Goal: Transaction & Acquisition: Purchase product/service

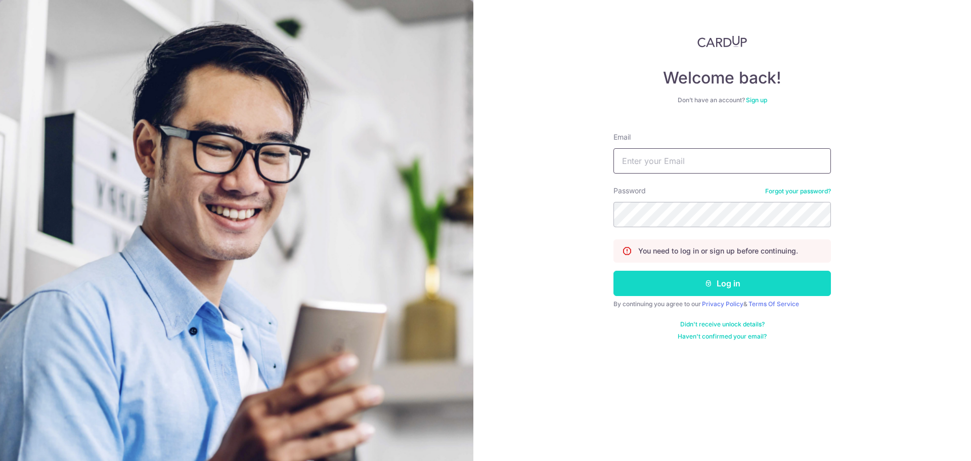
type input "[EMAIL_ADDRESS][DOMAIN_NAME]"
drag, startPoint x: 730, startPoint y: 286, endPoint x: 756, endPoint y: 281, distance: 26.7
click at [730, 285] on button "Log in" at bounding box center [721, 282] width 217 height 25
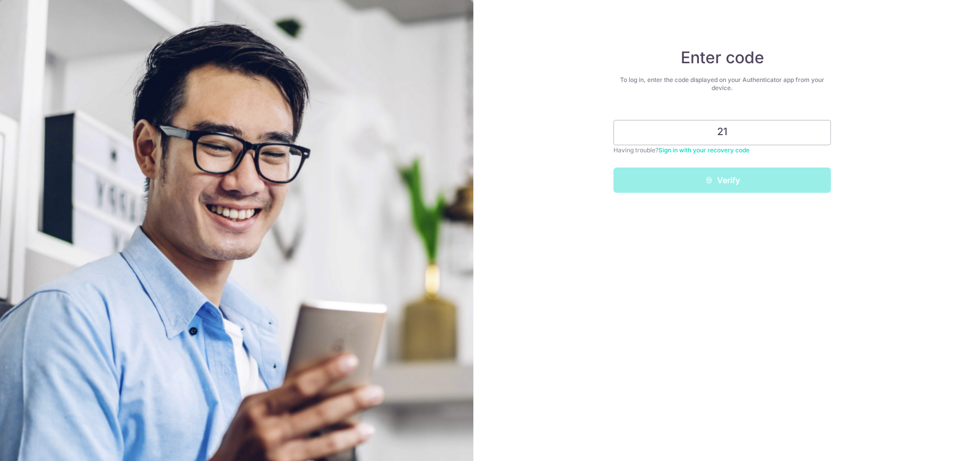
type input "2"
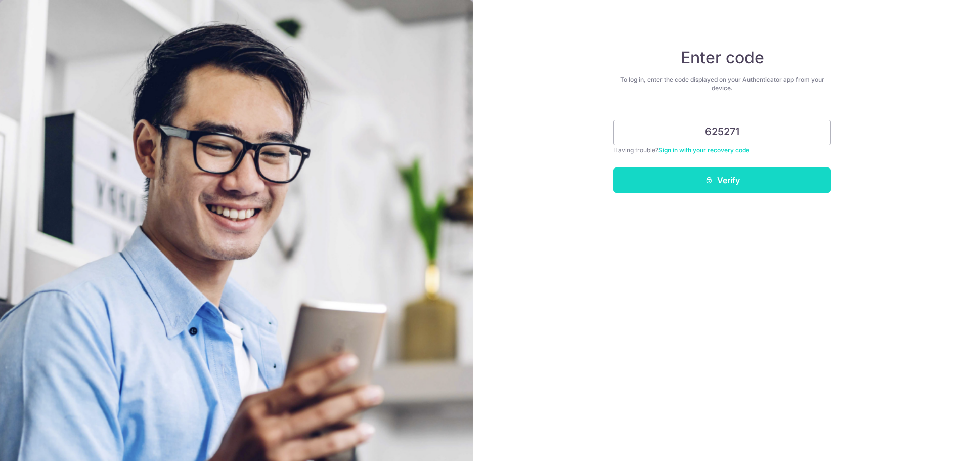
type input "625271"
click at [748, 183] on button "Verify" at bounding box center [721, 179] width 217 height 25
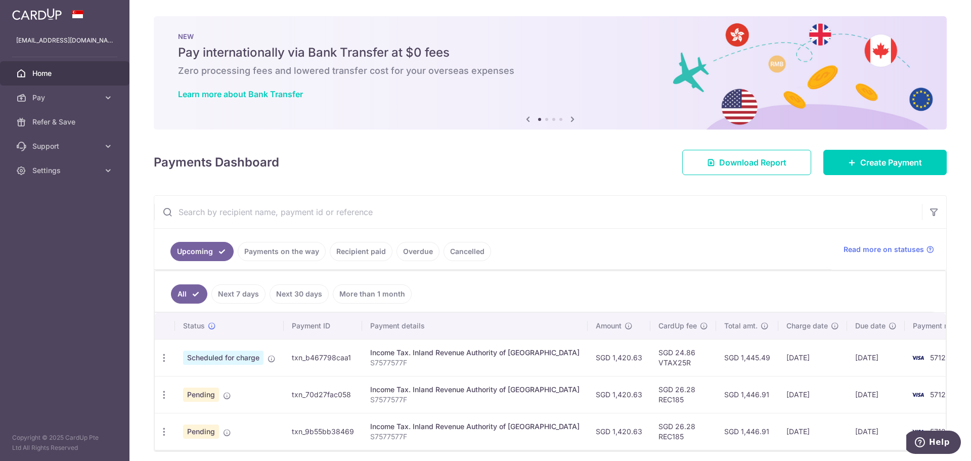
scroll to position [38, 0]
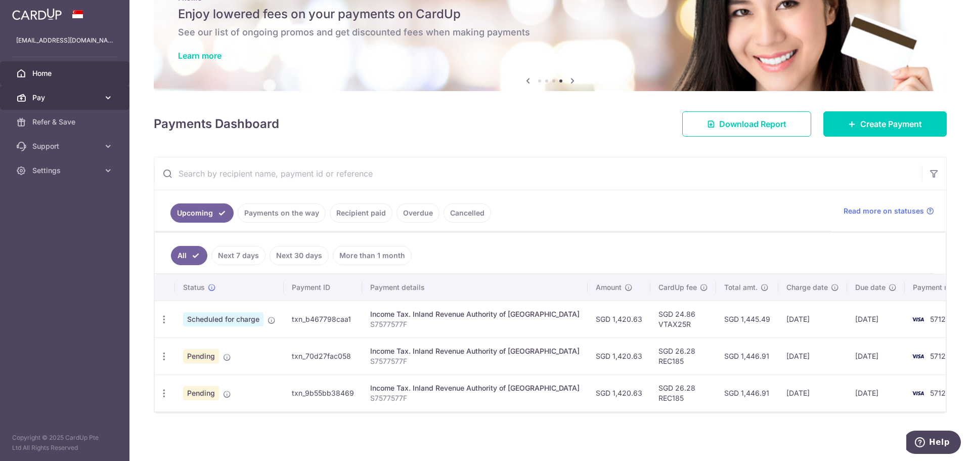
click at [76, 96] on span "Pay" at bounding box center [65, 98] width 67 height 10
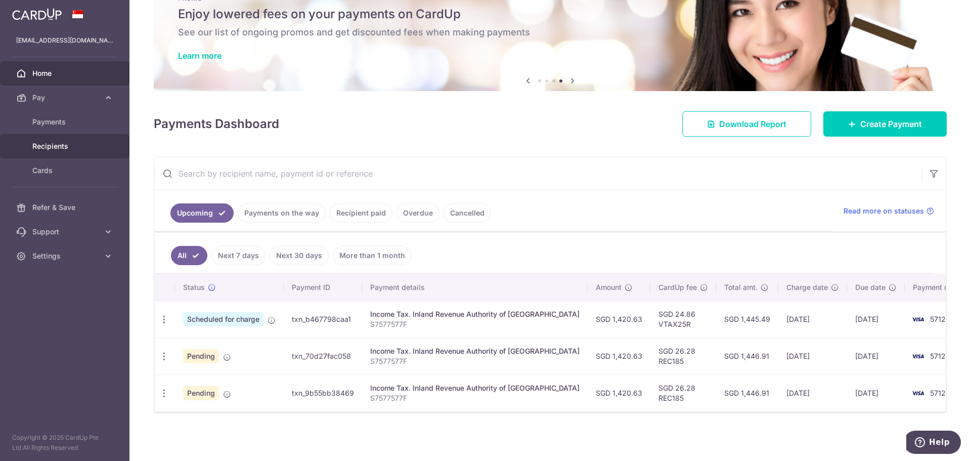
click at [68, 137] on link "Recipients" at bounding box center [64, 146] width 129 height 24
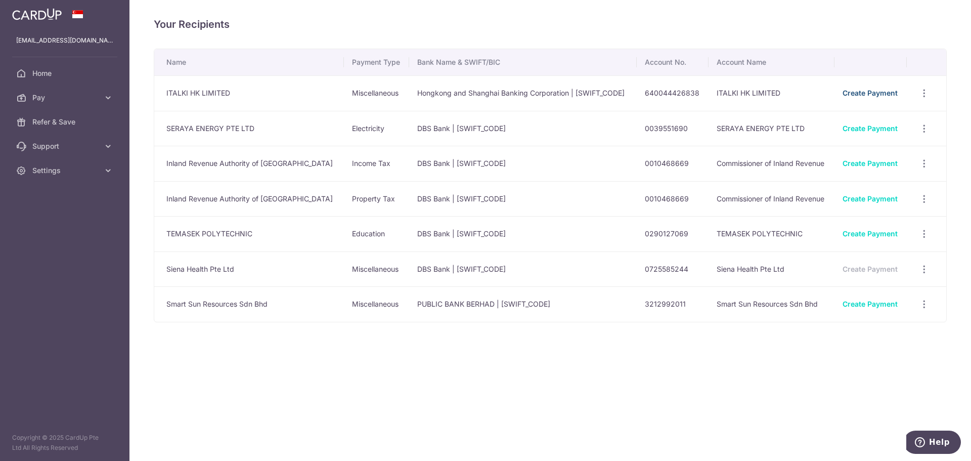
click at [871, 92] on link "Create Payment" at bounding box center [869, 92] width 55 height 9
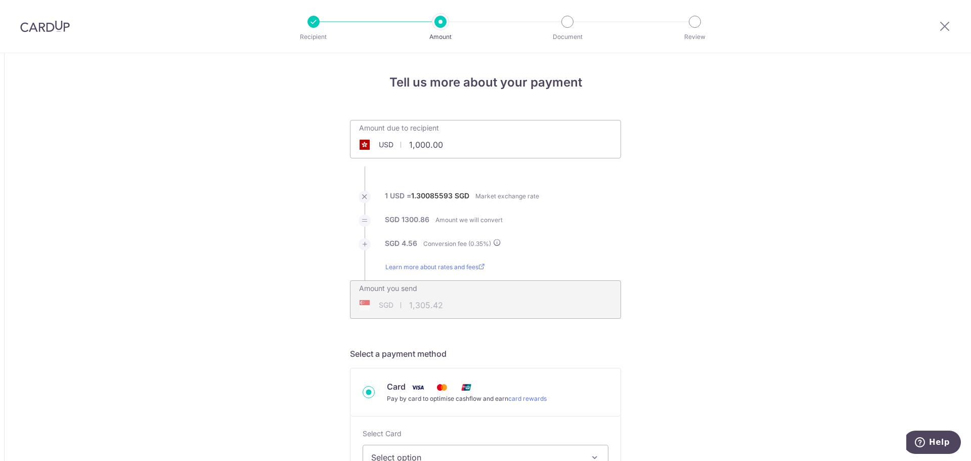
drag, startPoint x: 449, startPoint y: 144, endPoint x: 335, endPoint y: 158, distance: 115.1
type input "508.40"
type input "663.67"
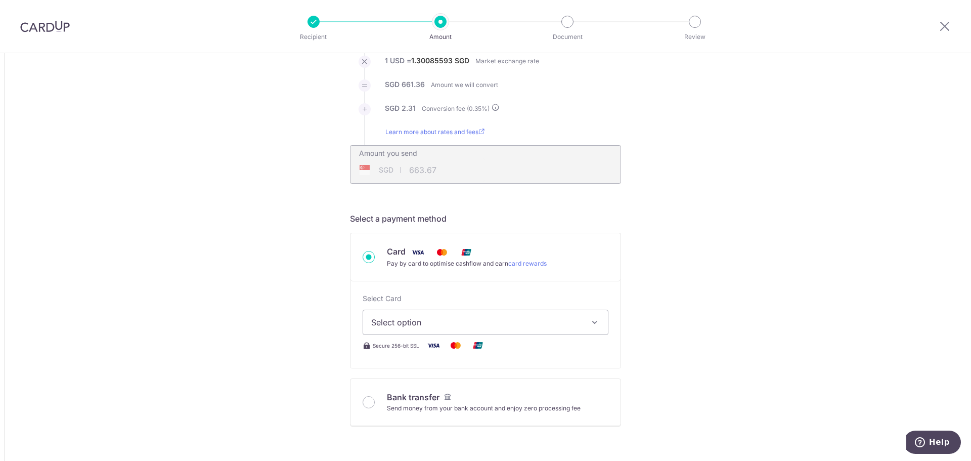
scroll to position [269, 0]
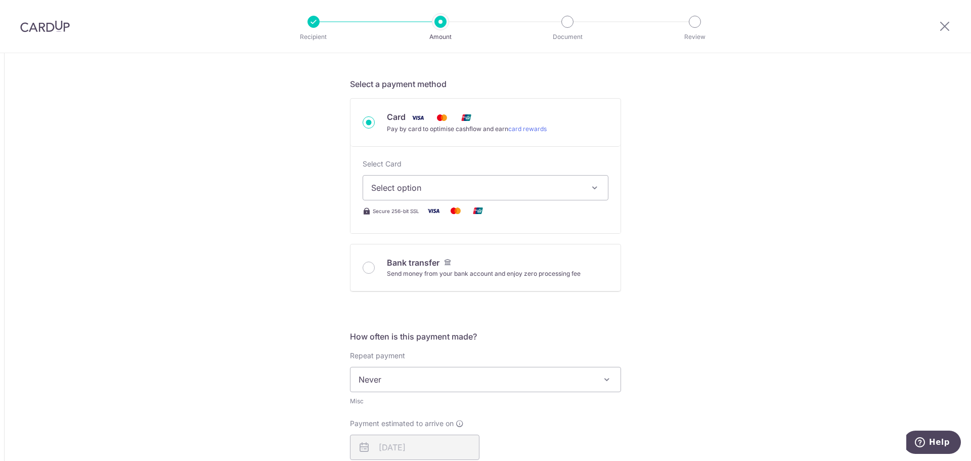
click at [533, 183] on span "Select option" at bounding box center [476, 188] width 210 height 12
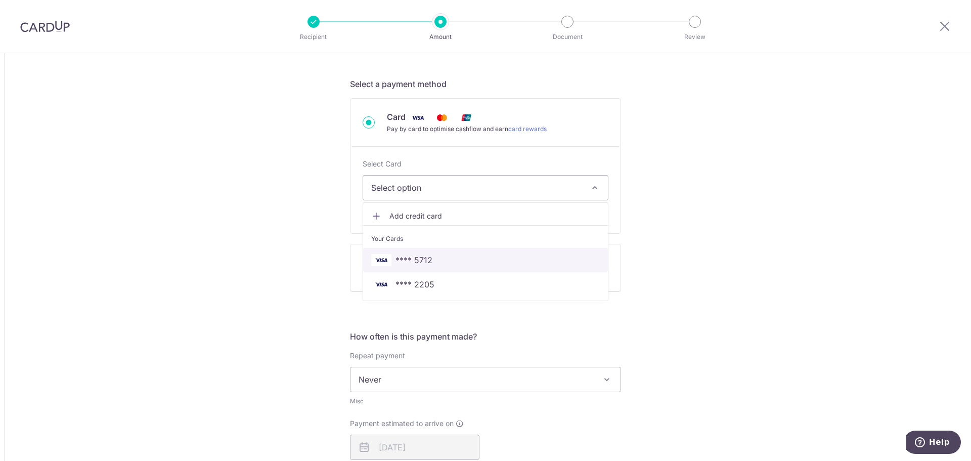
click at [468, 253] on link "**** 5712" at bounding box center [485, 260] width 245 height 24
type input "508.40"
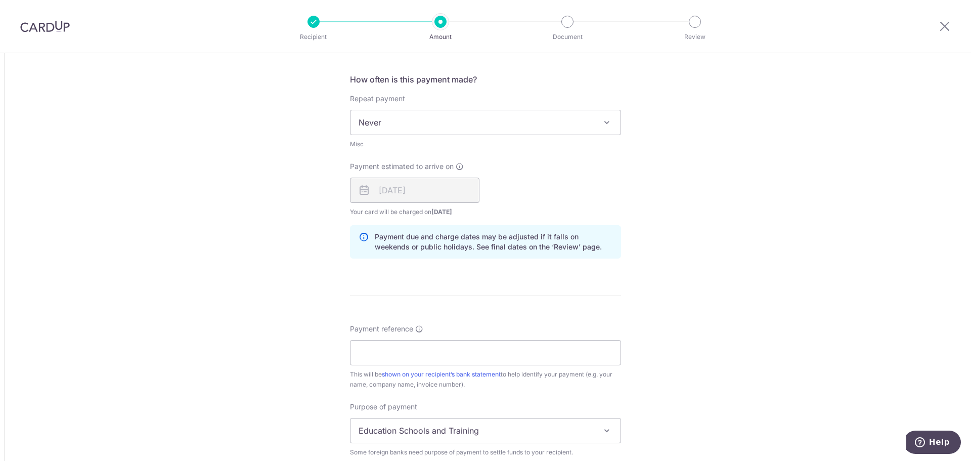
scroll to position [674, 0]
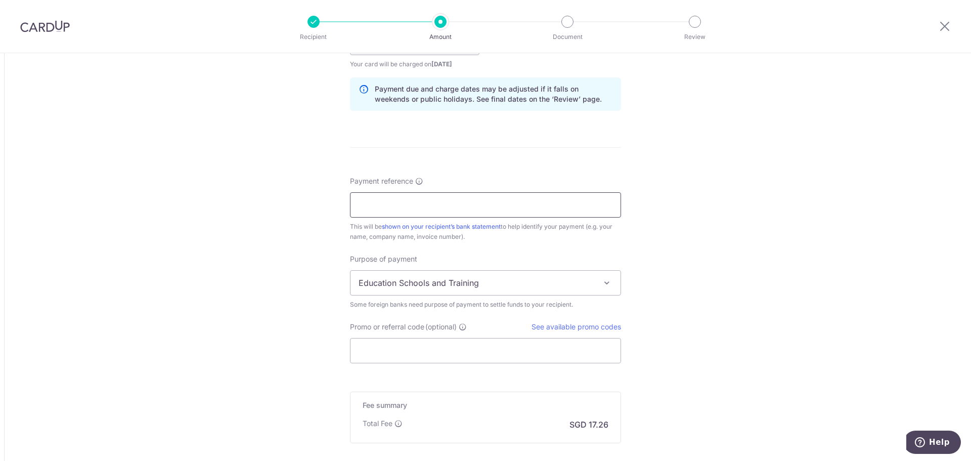
click at [545, 205] on input "Payment reference" at bounding box center [485, 204] width 271 height 25
paste input "K10016703541 - 6963182"
click at [553, 205] on input "Payment reference" at bounding box center [485, 204] width 271 height 25
click at [387, 204] on input "K10016703541 - 6963182" at bounding box center [485, 204] width 271 height 25
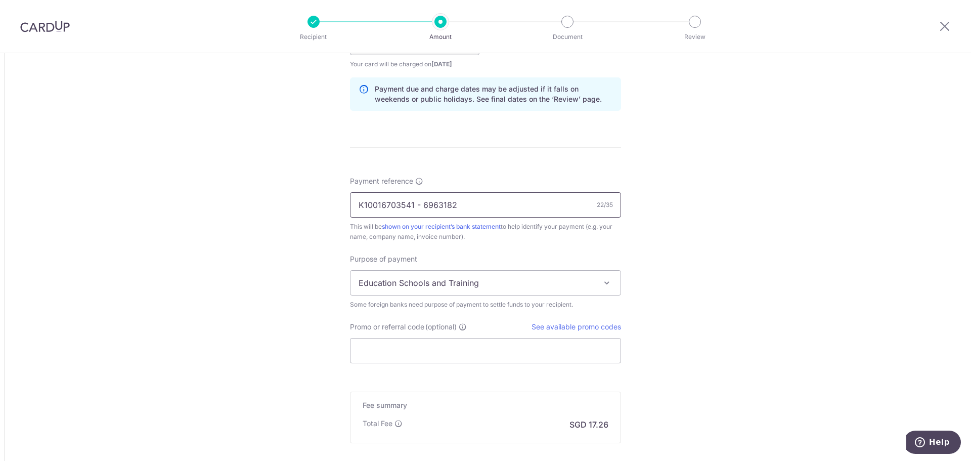
paste input "8185233"
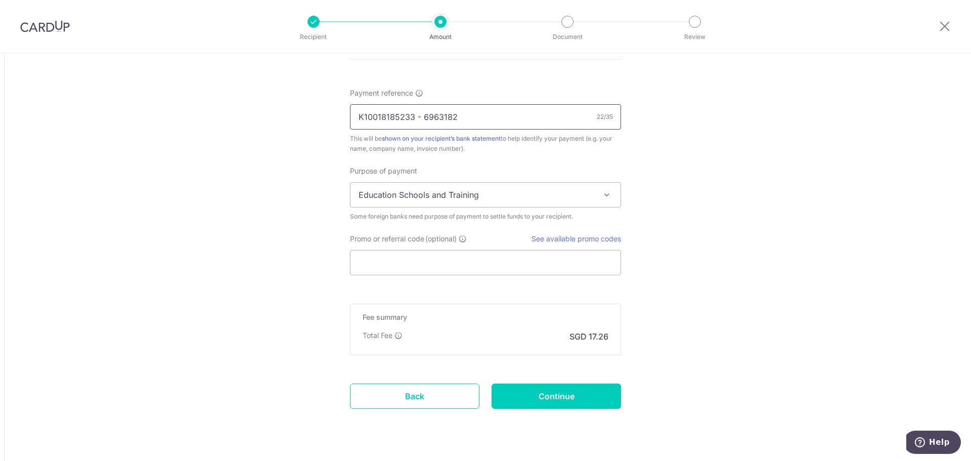
scroll to position [786, 0]
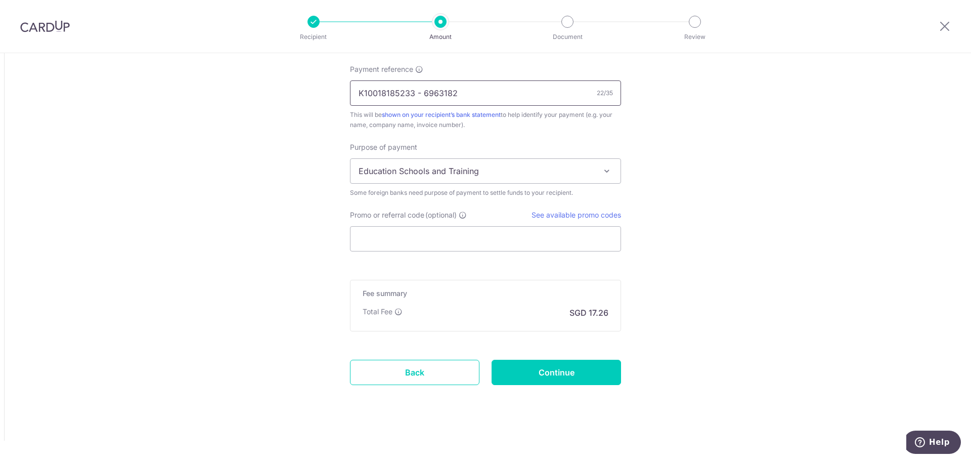
type input "K10018185233 - 6963182"
click at [460, 242] on input "Promo or referral code (optional)" at bounding box center [485, 238] width 271 height 25
paste input "GLOBE185"
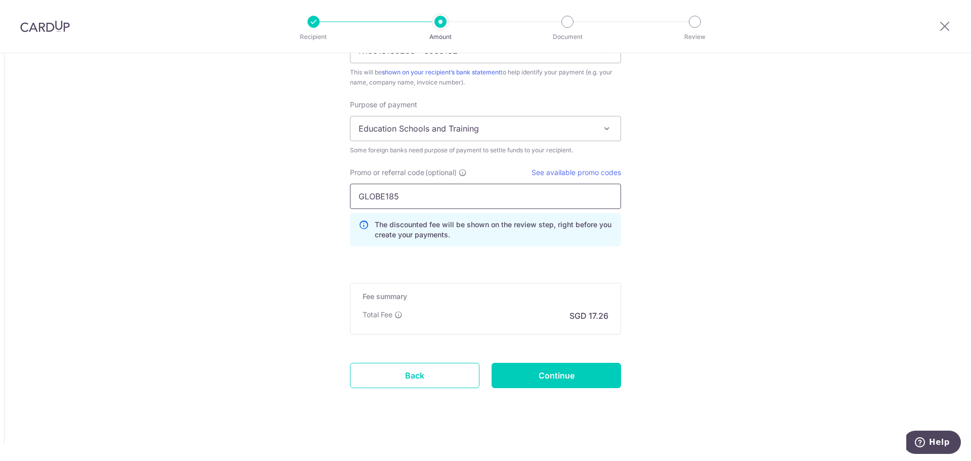
scroll to position [831, 0]
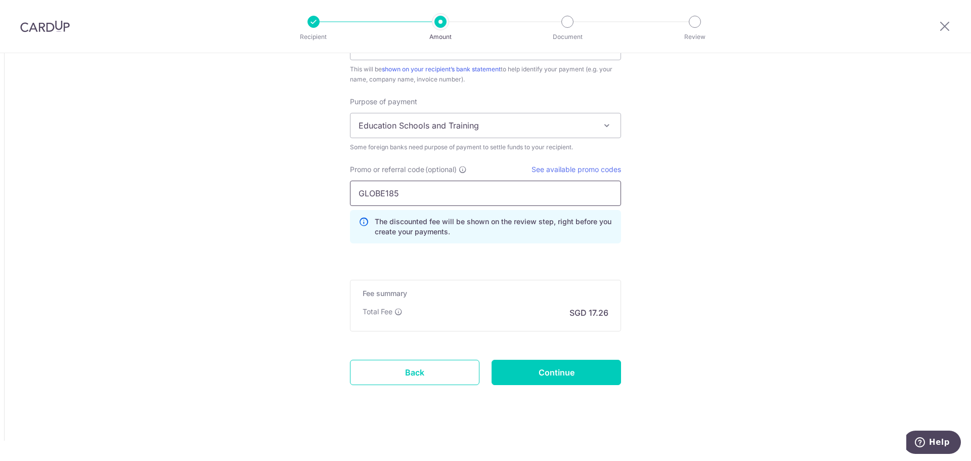
type input "GLOBE185"
click at [549, 361] on input "Continue" at bounding box center [555, 371] width 129 height 25
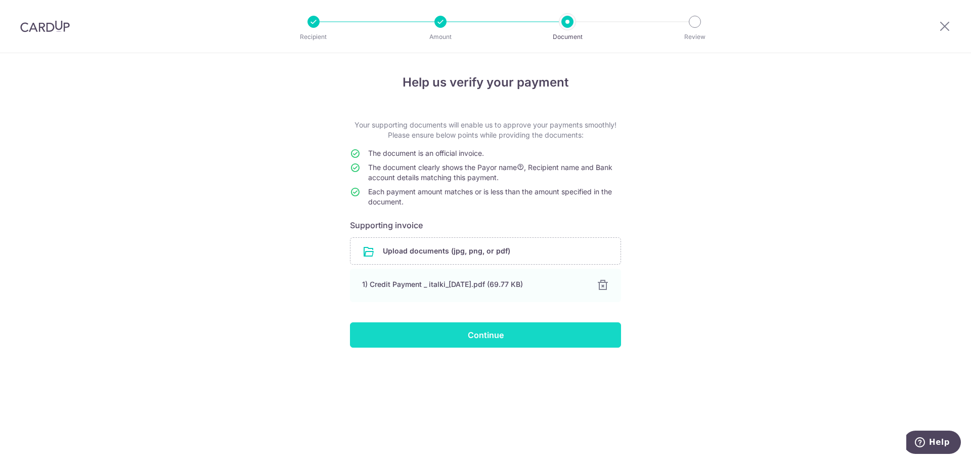
click at [527, 329] on input "Continue" at bounding box center [485, 334] width 271 height 25
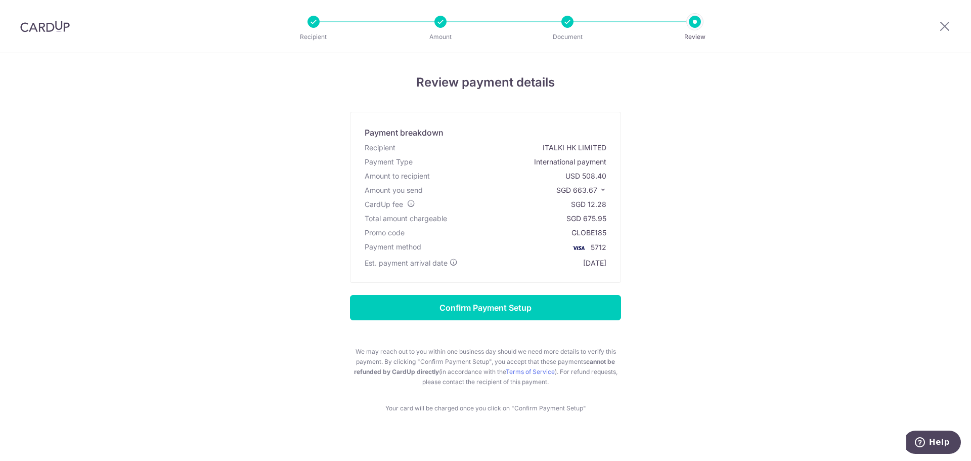
drag, startPoint x: 604, startPoint y: 216, endPoint x: 581, endPoint y: 220, distance: 23.2
click at [581, 220] on div "Total amount chargeable SGD 675.95" at bounding box center [485, 218] width 246 height 14
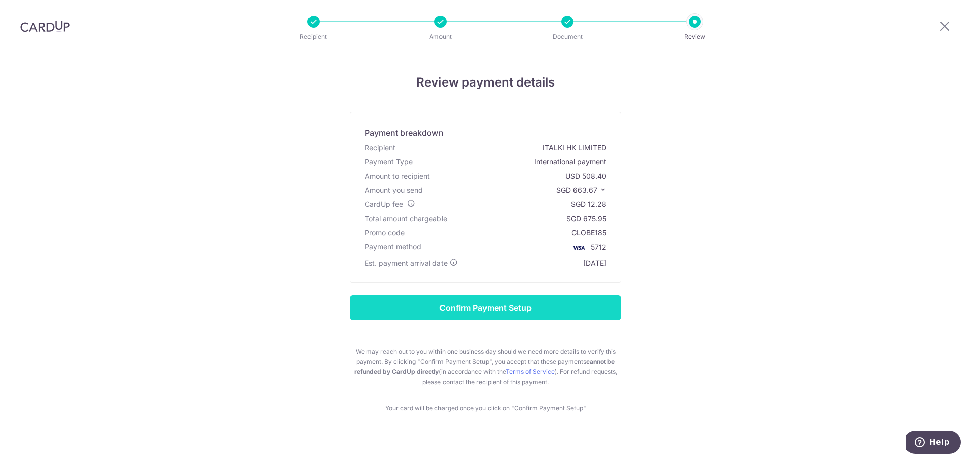
click at [546, 308] on input "Confirm Payment Setup" at bounding box center [485, 307] width 271 height 25
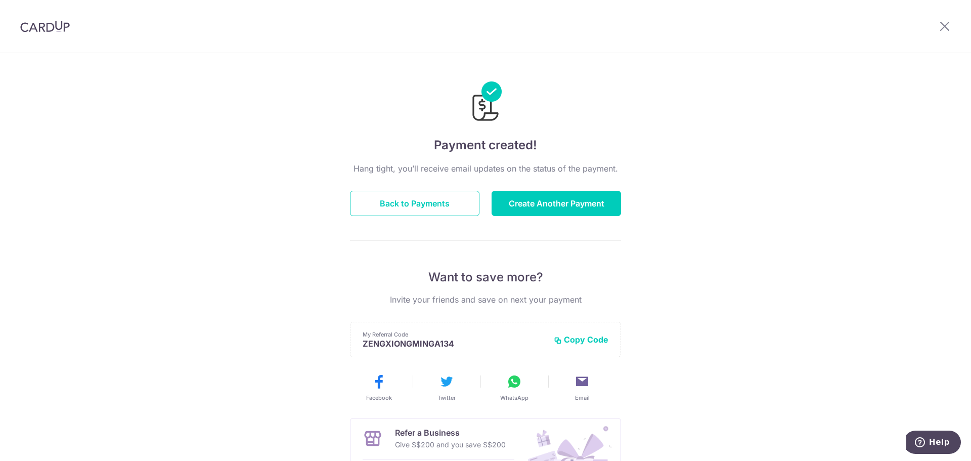
click at [685, 225] on div "Payment created! Hang tight, you’ll receive email updates on the status of the …" at bounding box center [485, 323] width 971 height 540
click at [427, 204] on button "Back to Payments" at bounding box center [414, 203] width 129 height 25
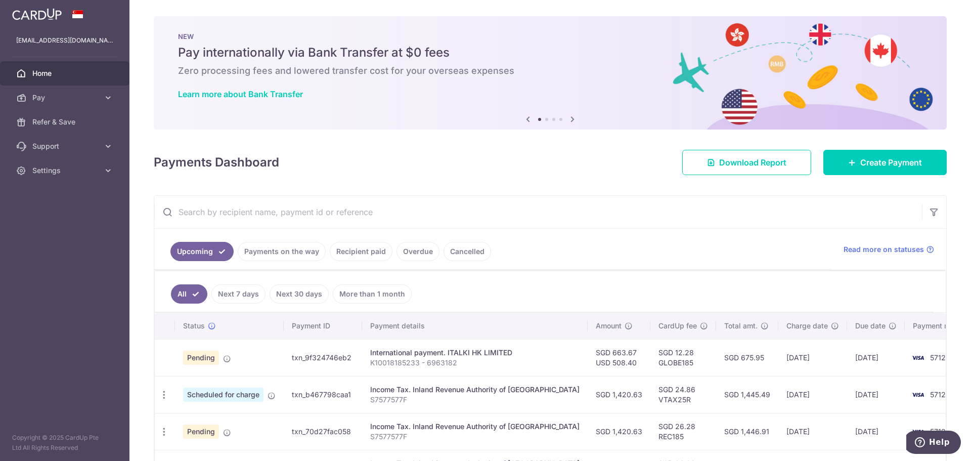
scroll to position [75, 0]
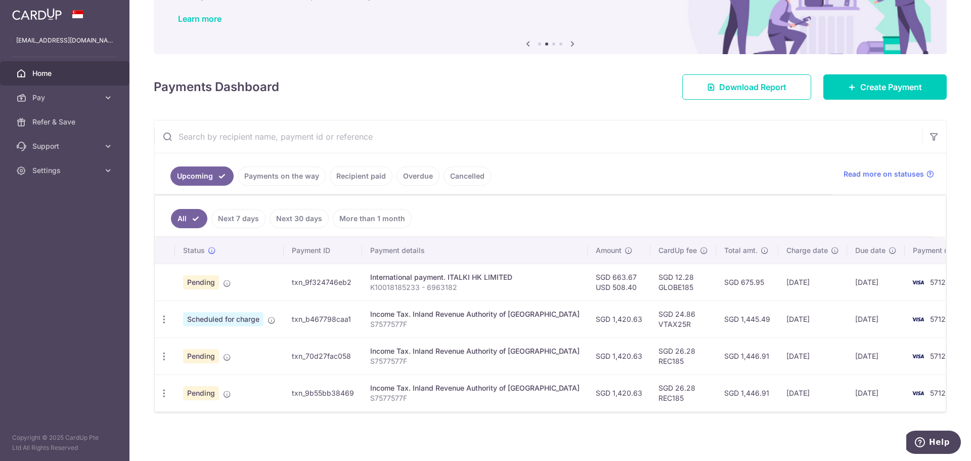
drag, startPoint x: 603, startPoint y: 275, endPoint x: 577, endPoint y: 278, distance: 25.5
click at [587, 278] on td "SGD 663.67 USD 508.40" at bounding box center [618, 281] width 63 height 37
copy td "663.67"
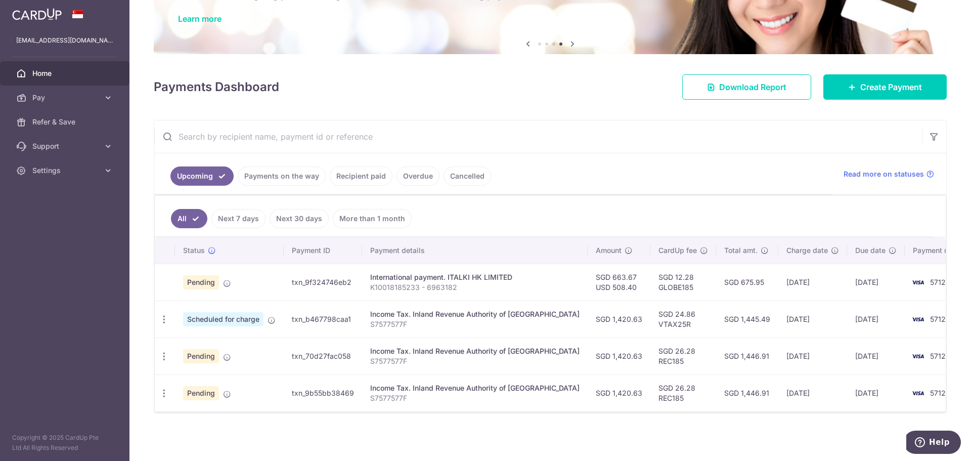
click at [602, 198] on ul "All Next 7 days Next 30 days More than 1 month" at bounding box center [544, 216] width 779 height 41
